Goal: Transaction & Acquisition: Register for event/course

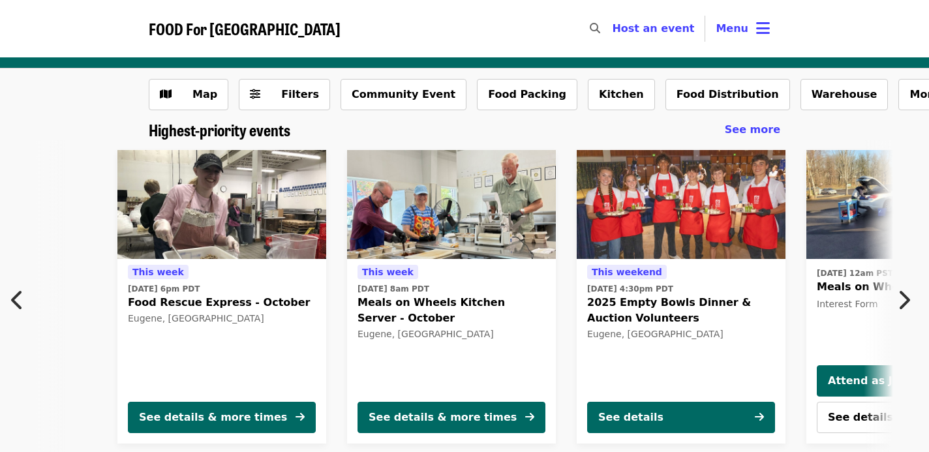
scroll to position [0, 13]
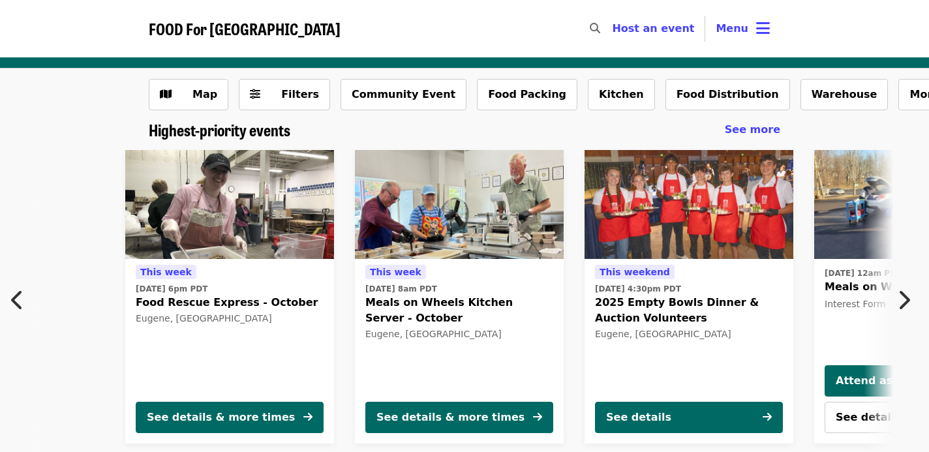
click at [648, 211] on img at bounding box center [689, 205] width 209 height 110
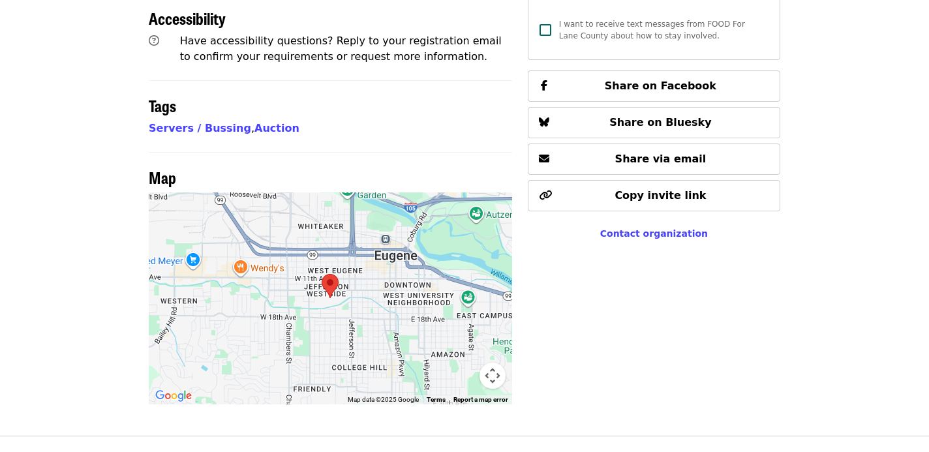
scroll to position [652, 0]
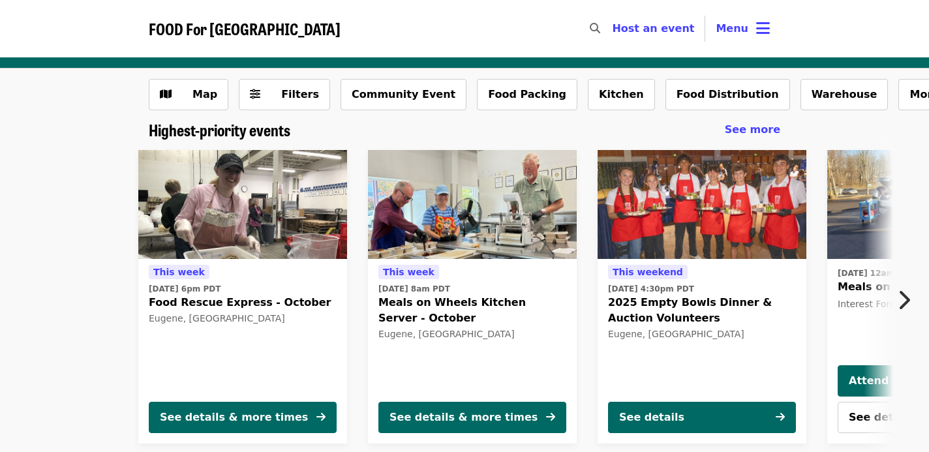
click at [205, 221] on img at bounding box center [242, 205] width 209 height 110
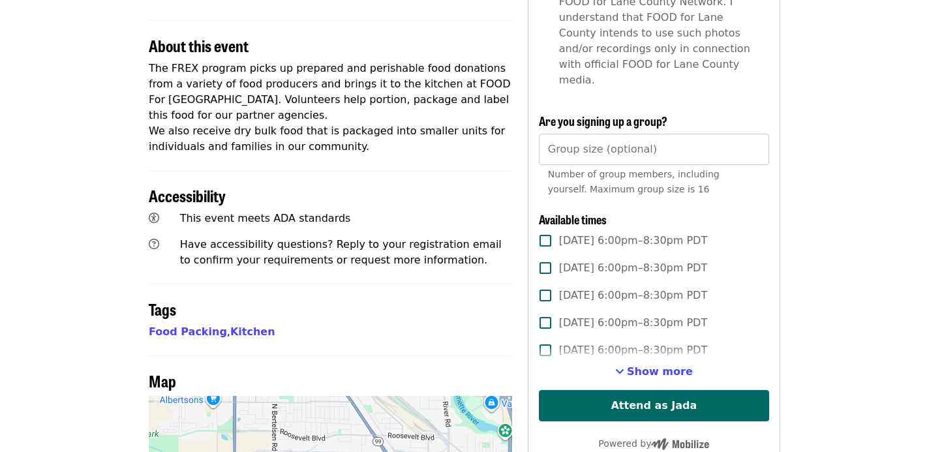
scroll to position [466, 0]
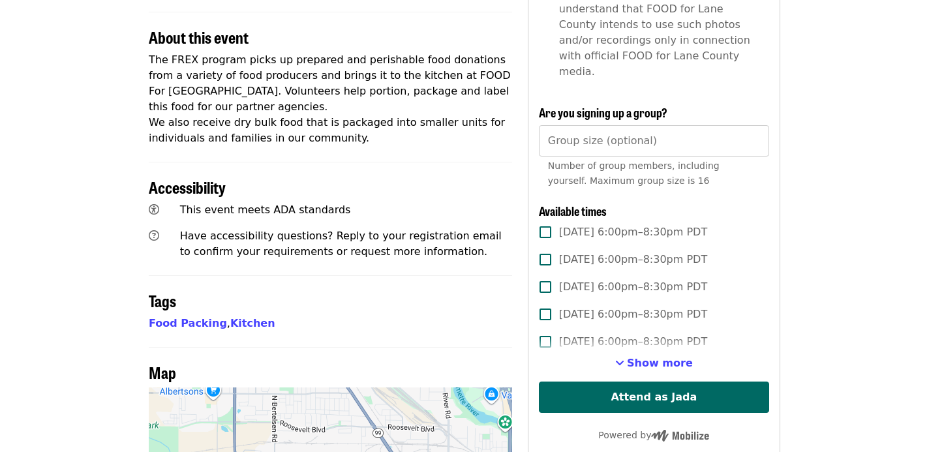
click at [634, 328] on label "[DATE] 6:00pm–8:30pm PDT" at bounding box center [645, 341] width 227 height 27
click at [622, 334] on span "[DATE] 6:00pm–8:30pm PDT" at bounding box center [633, 342] width 148 height 16
click at [636, 357] on span "Show more" at bounding box center [660, 363] width 66 height 12
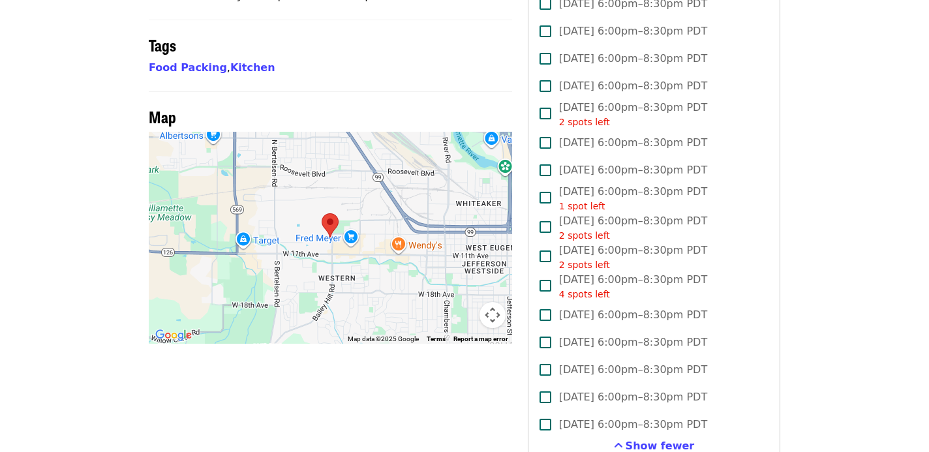
scroll to position [730, 0]
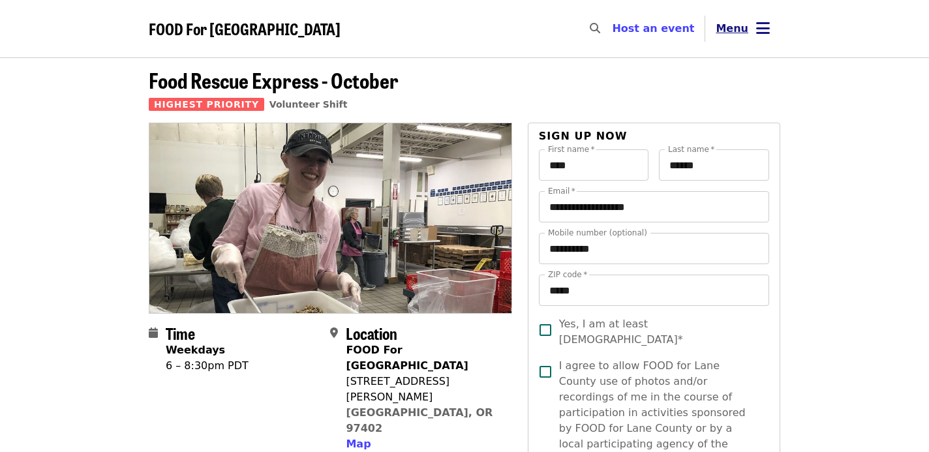
click at [752, 32] on button "Menu" at bounding box center [742, 28] width 75 height 31
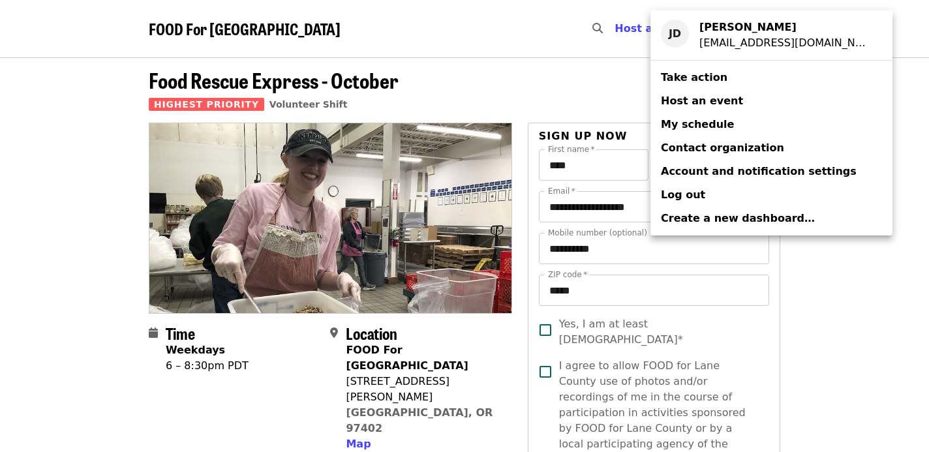
click at [692, 117] on span "My schedule" at bounding box center [697, 125] width 73 height 16
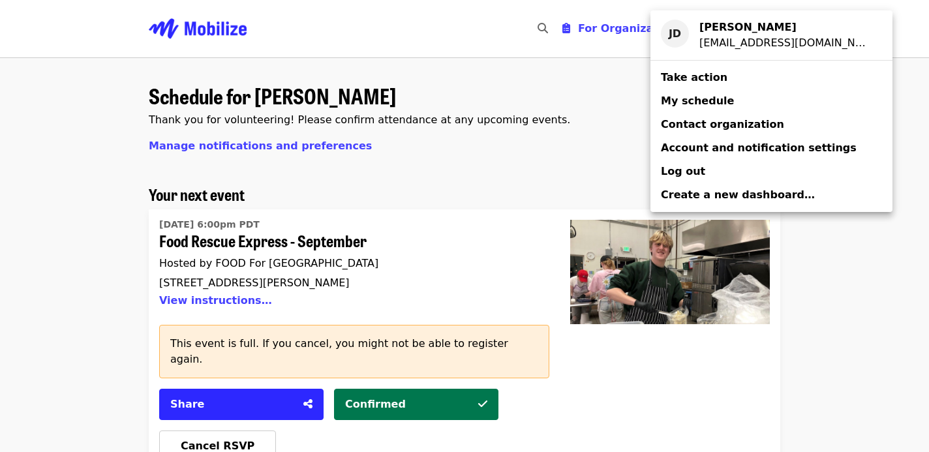
click at [434, 200] on div "Account menu" at bounding box center [464, 226] width 929 height 452
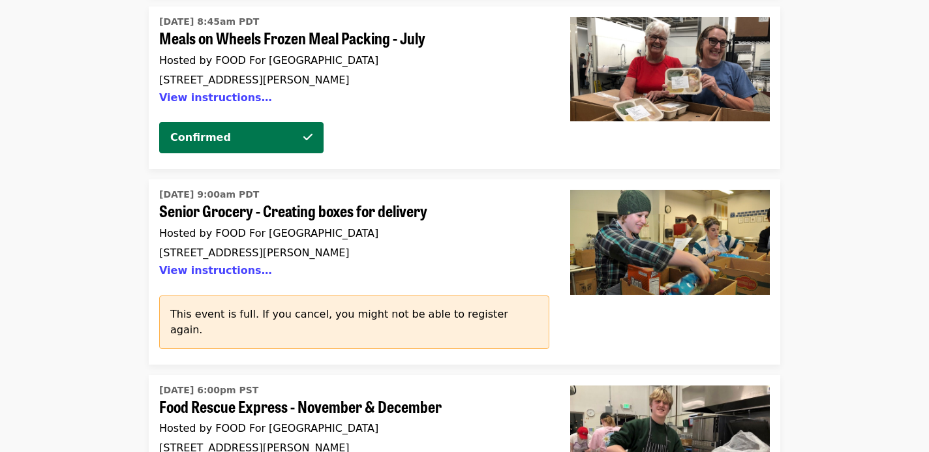
scroll to position [3686, 0]
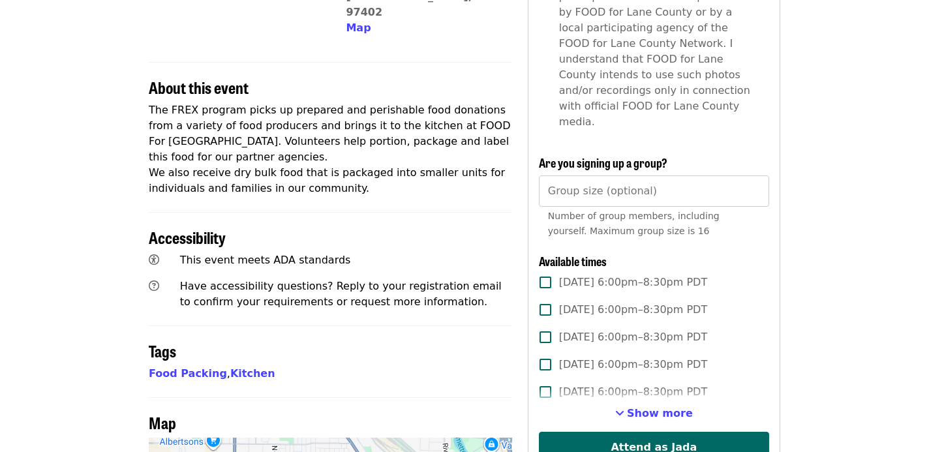
scroll to position [424, 0]
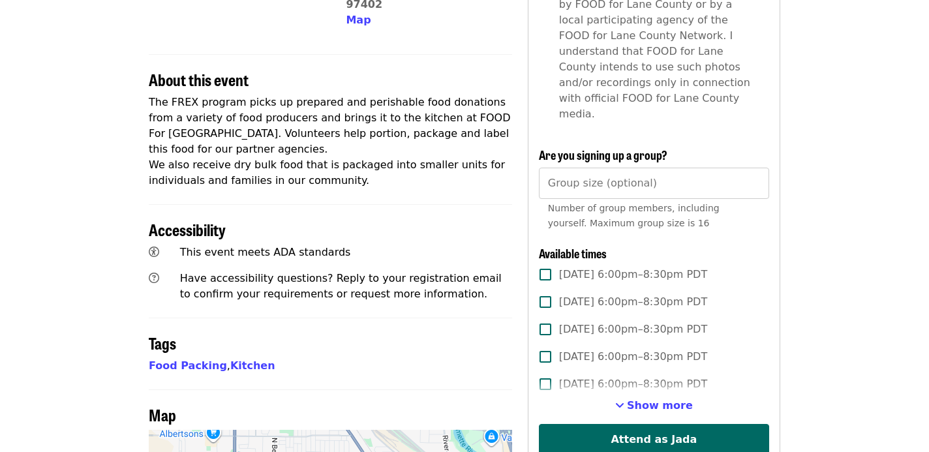
click at [641, 371] on label "[DATE] 6:00pm–8:30pm PDT" at bounding box center [645, 384] width 227 height 27
click at [635, 399] on span "Show more" at bounding box center [660, 405] width 66 height 12
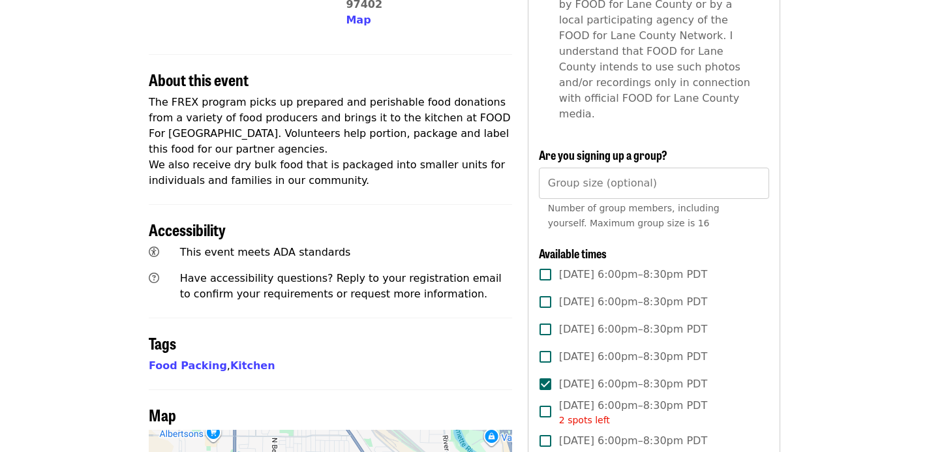
click at [592, 376] on span "[DATE] 6:00pm–8:30pm PDT" at bounding box center [633, 384] width 148 height 16
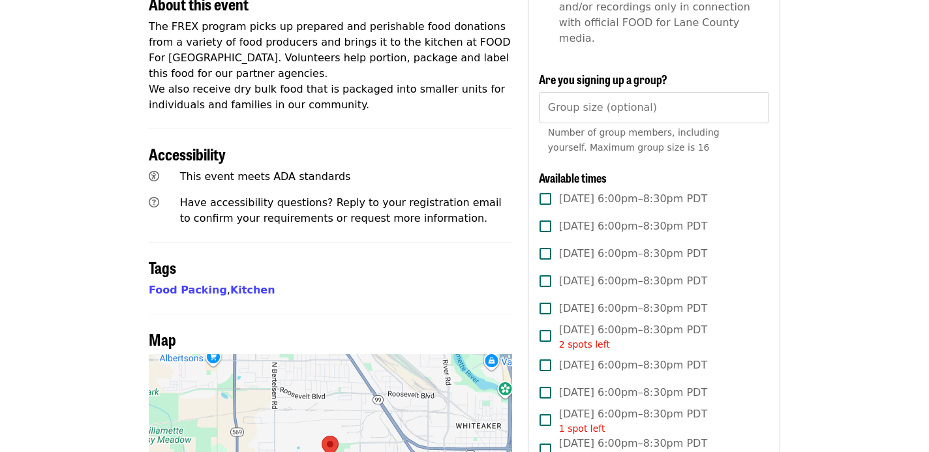
scroll to position [506, 0]
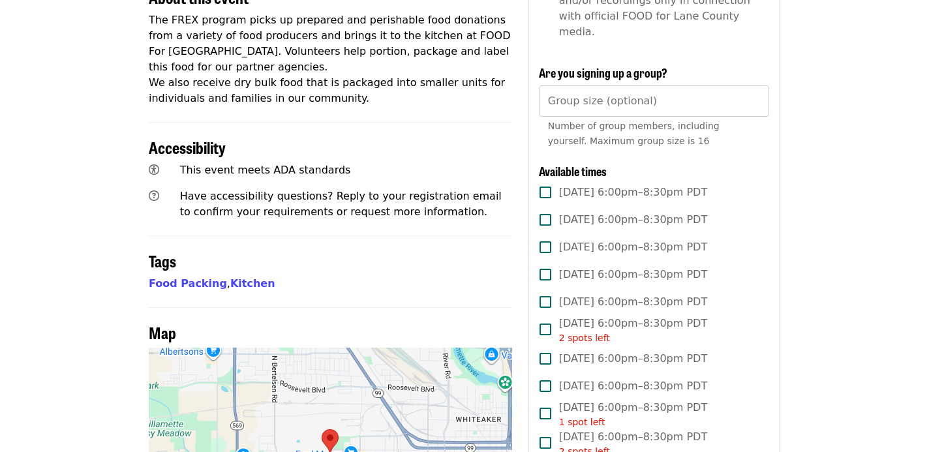
click at [637, 239] on span "[DATE] 6:00pm–8:30pm PDT" at bounding box center [633, 247] width 148 height 16
click at [598, 294] on span "[DATE] 6:00pm–8:30pm PDT" at bounding box center [633, 302] width 148 height 16
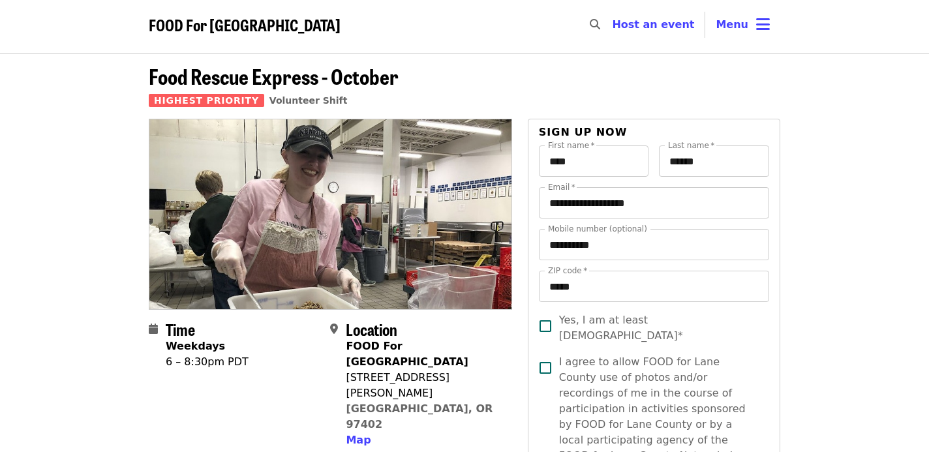
scroll to position [0, 0]
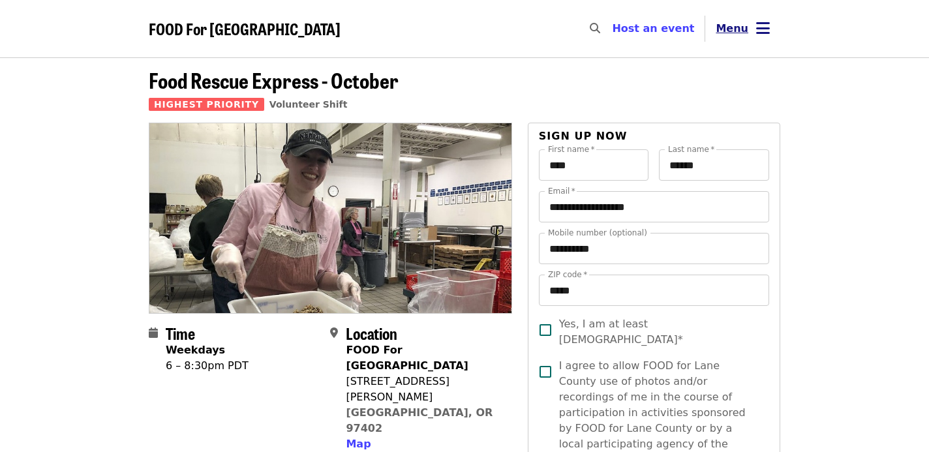
click at [761, 35] on icon "bars icon" at bounding box center [763, 28] width 14 height 19
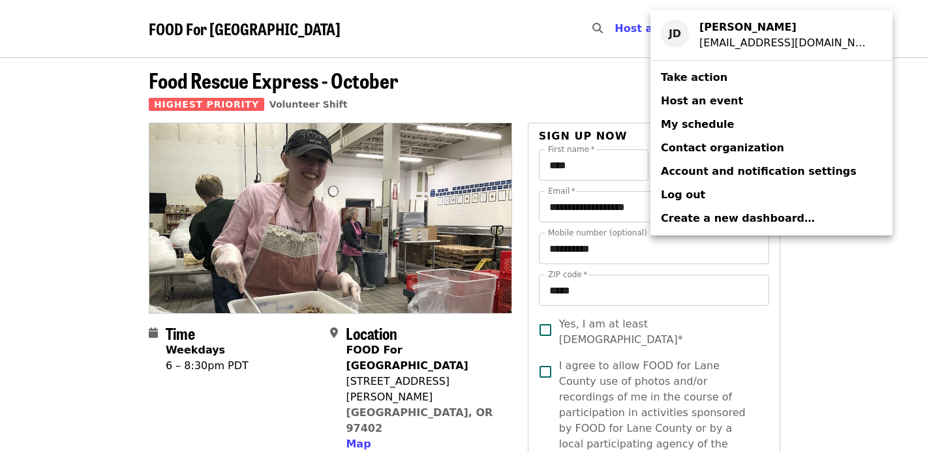
click at [688, 123] on span "My schedule" at bounding box center [697, 124] width 73 height 12
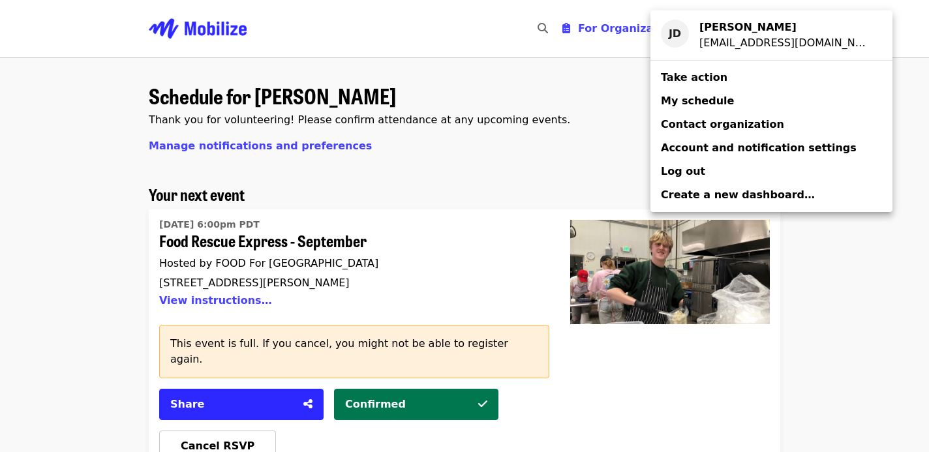
click at [440, 180] on div "Account menu" at bounding box center [464, 226] width 929 height 452
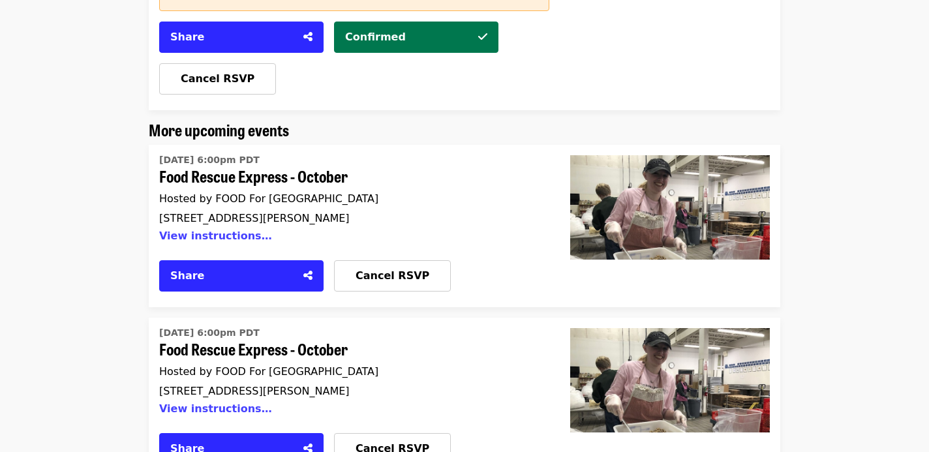
scroll to position [356, 0]
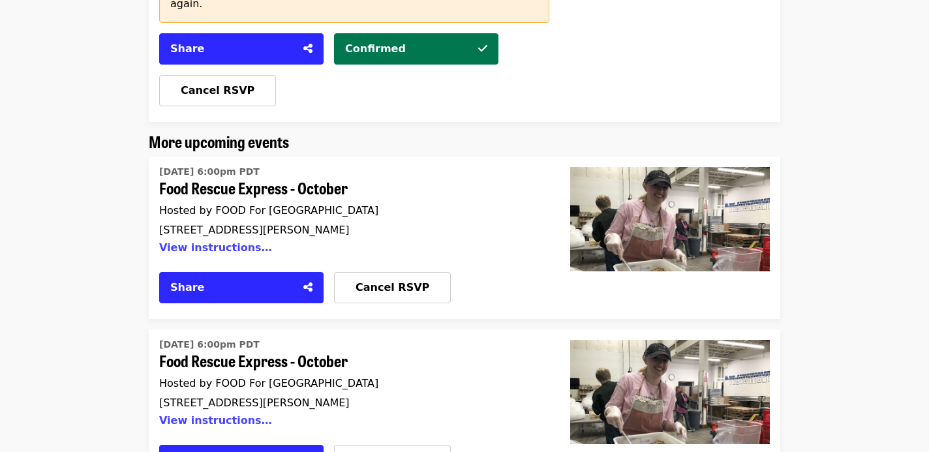
click at [286, 179] on span "Food Rescue Express - October" at bounding box center [349, 188] width 380 height 19
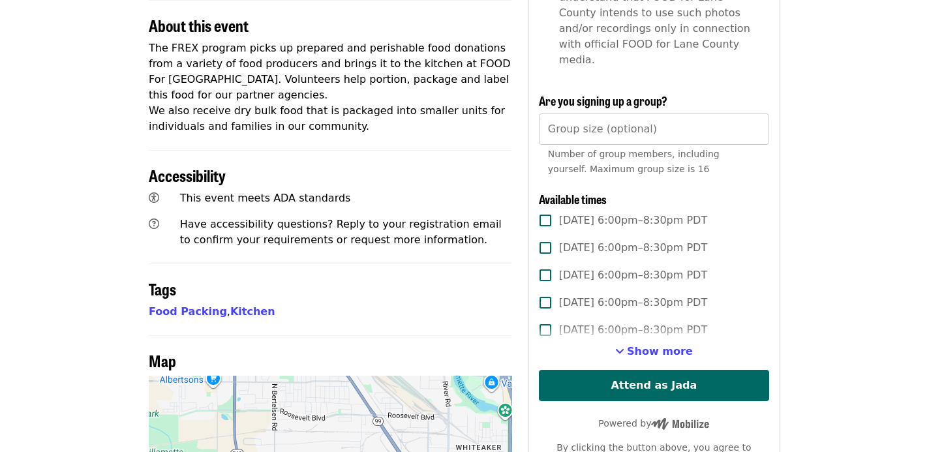
scroll to position [497, 0]
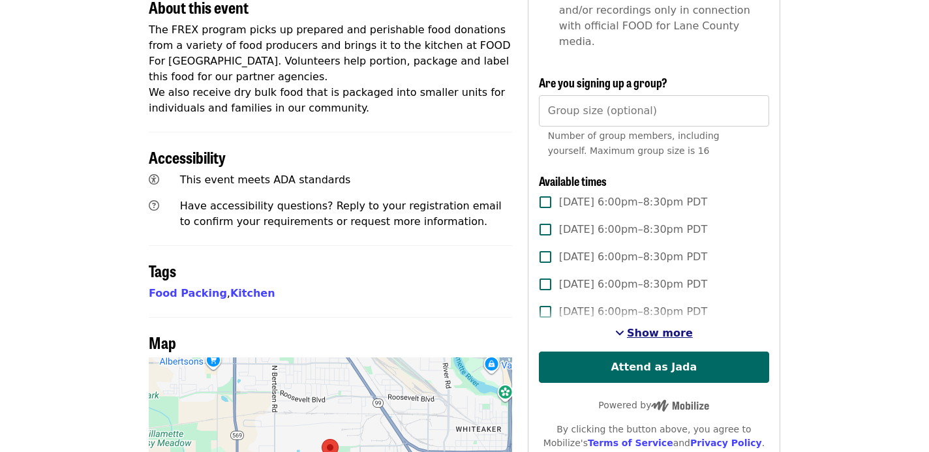
click at [636, 327] on span "Show more" at bounding box center [660, 333] width 66 height 12
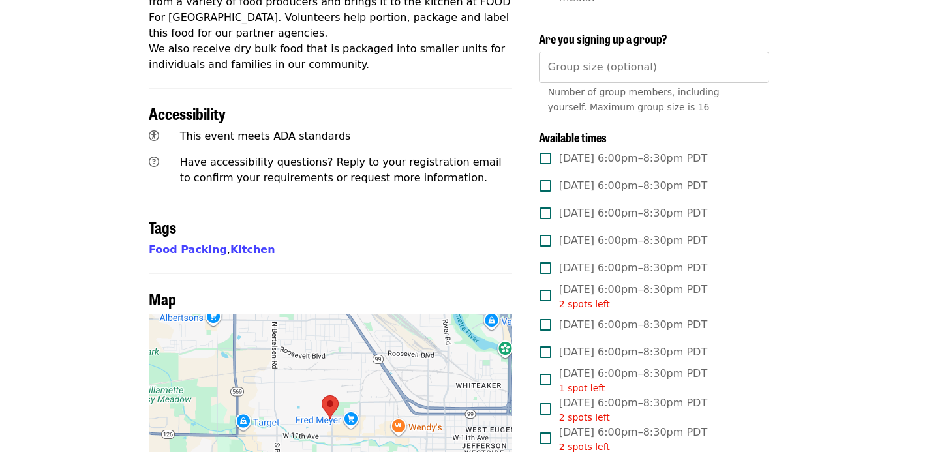
scroll to position [542, 0]
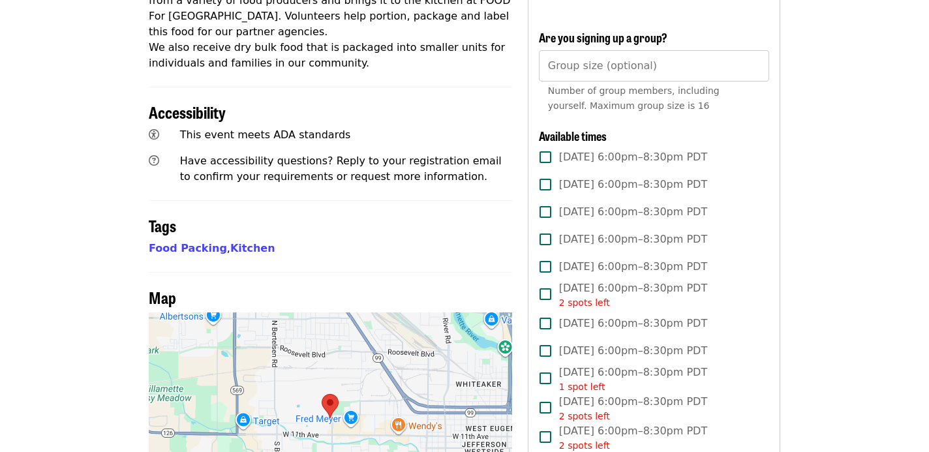
click at [609, 259] on span "[DATE] 6:00pm–8:30pm PDT" at bounding box center [633, 267] width 148 height 16
click at [590, 204] on span "[DATE] 6:00pm–8:30pm PDT" at bounding box center [633, 212] width 148 height 16
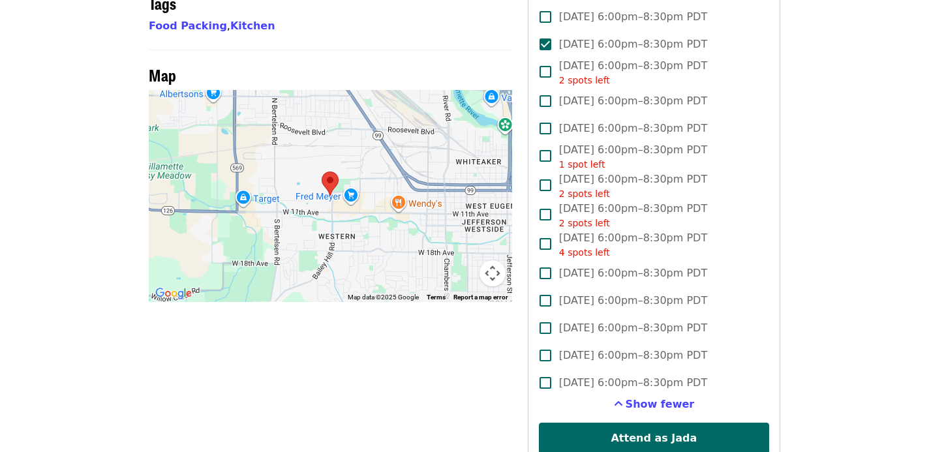
scroll to position [767, 0]
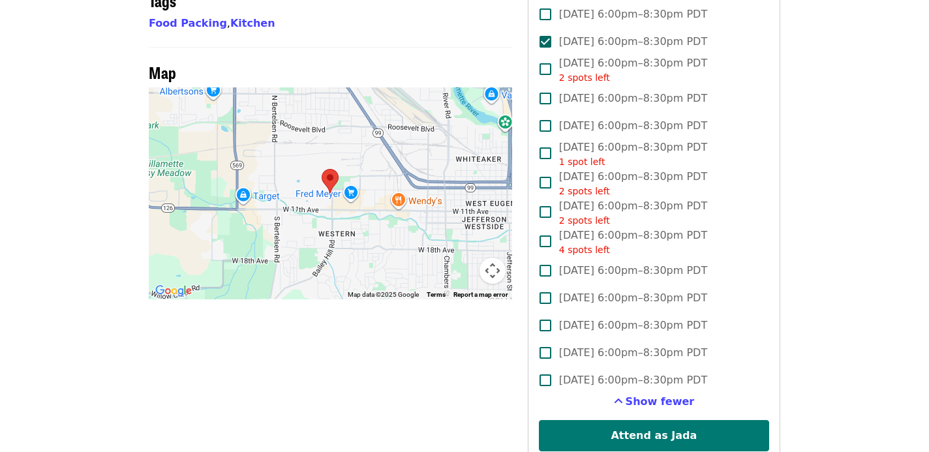
click at [616, 420] on button "Attend as Jada" at bounding box center [654, 435] width 230 height 31
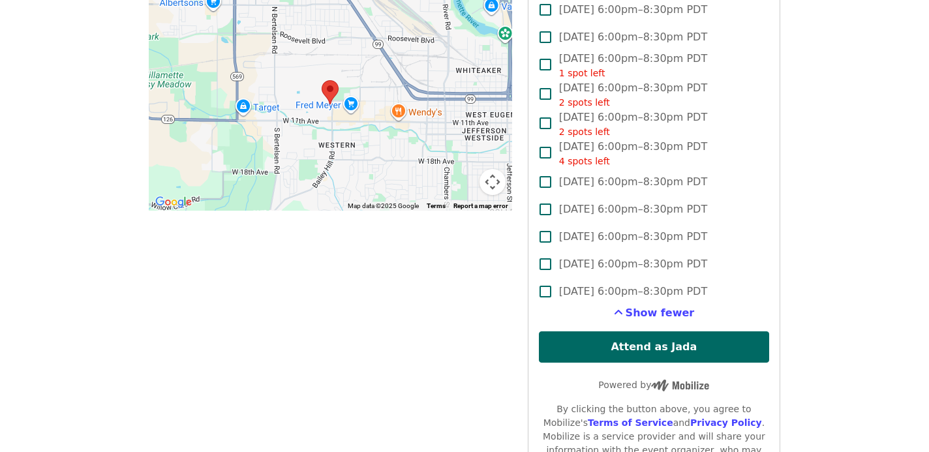
scroll to position [857, 0]
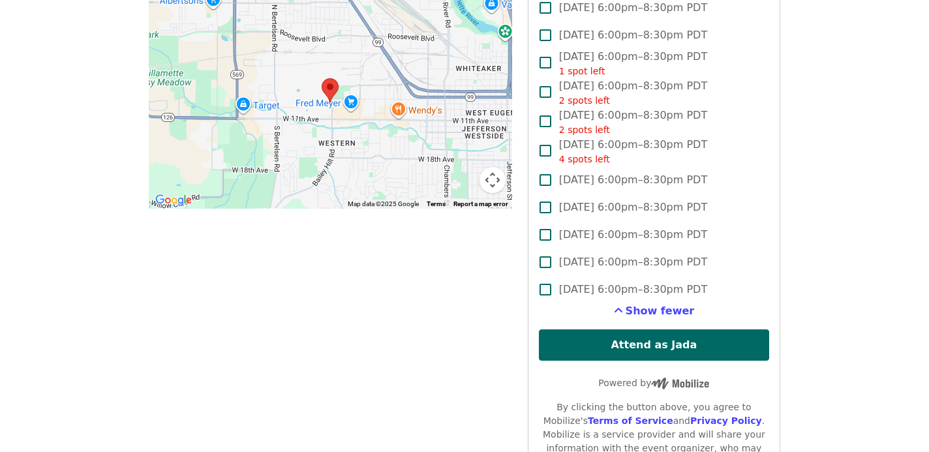
click at [593, 329] on button "Attend as Jada" at bounding box center [654, 344] width 230 height 31
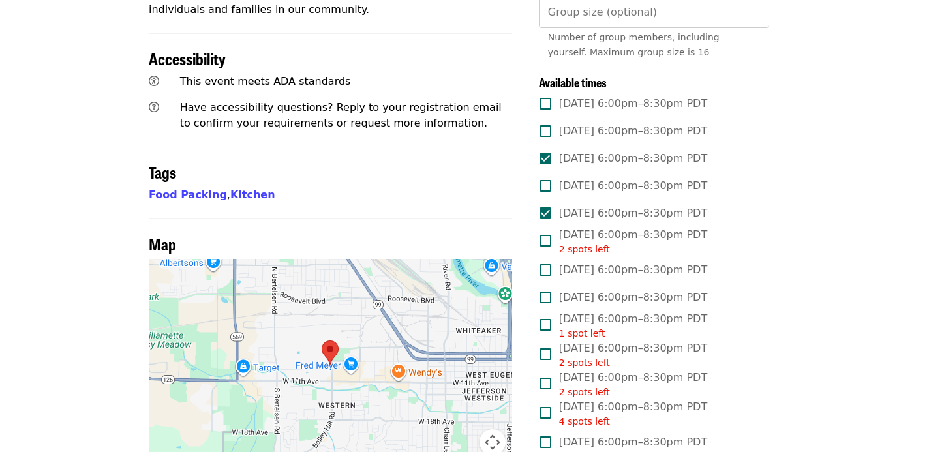
scroll to position [0, 0]
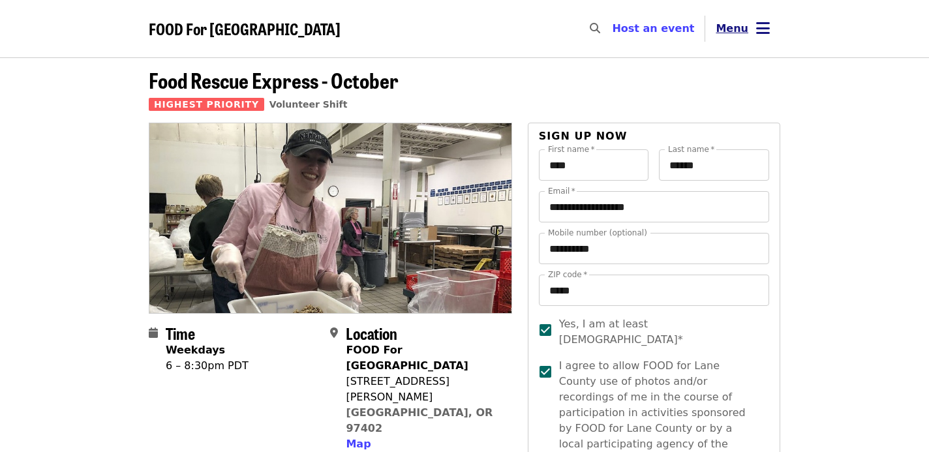
click at [761, 27] on icon "bars icon" at bounding box center [763, 28] width 14 height 19
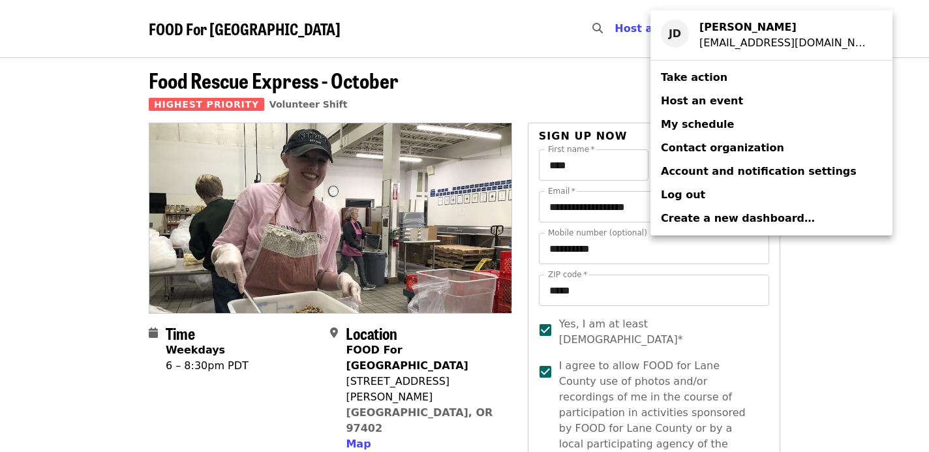
click at [695, 124] on span "My schedule" at bounding box center [697, 124] width 73 height 12
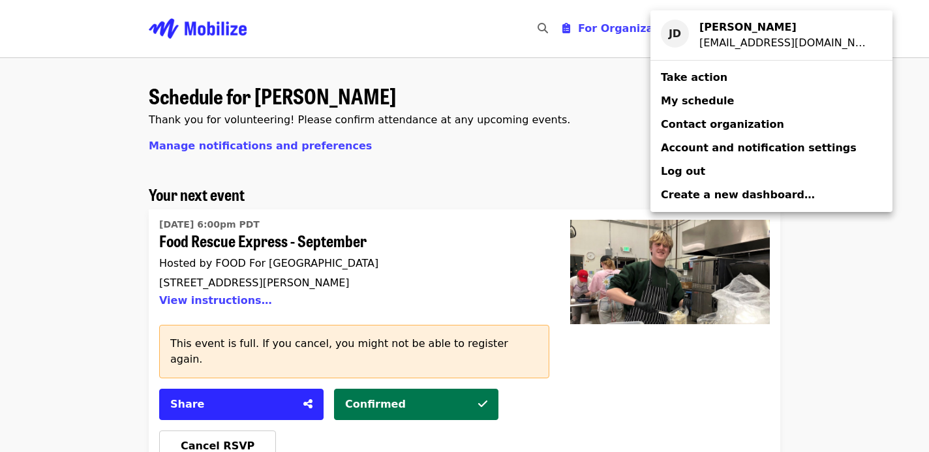
click at [868, 174] on div "Account menu" at bounding box center [464, 226] width 929 height 452
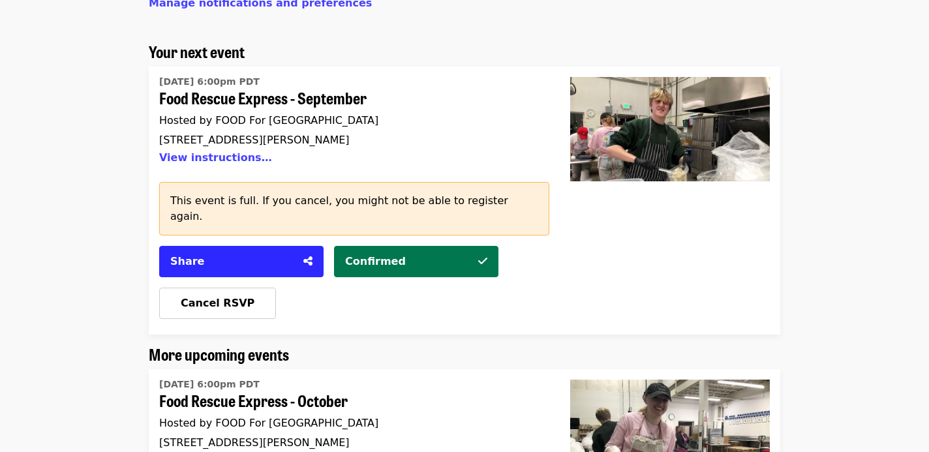
scroll to position [111, 0]
